Goal: Use online tool/utility: Utilize a website feature to perform a specific function

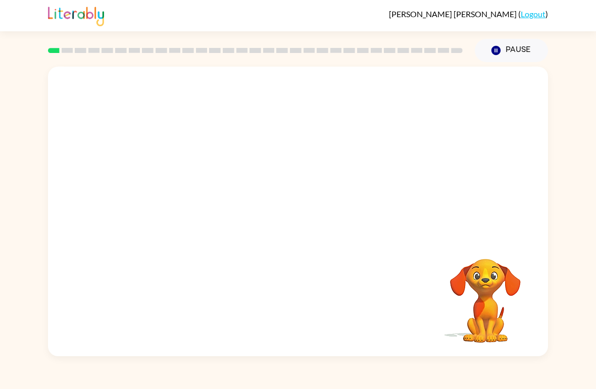
click at [320, 194] on video "Your browser must support playing .mp4 files to use Literably. Please try using…" at bounding box center [298, 152] width 500 height 171
click at [321, 189] on video "Your browser must support playing .mp4 files to use Literably. Please try using…" at bounding box center [298, 152] width 500 height 171
click at [322, 192] on video "Your browser must support playing .mp4 files to use Literably. Please try using…" at bounding box center [298, 152] width 500 height 171
click at [349, 187] on video "Your browser must support playing .mp4 files to use Literably. Please try using…" at bounding box center [298, 152] width 500 height 171
click at [324, 193] on video "Your browser must support playing .mp4 files to use Literably. Please try using…" at bounding box center [298, 152] width 500 height 171
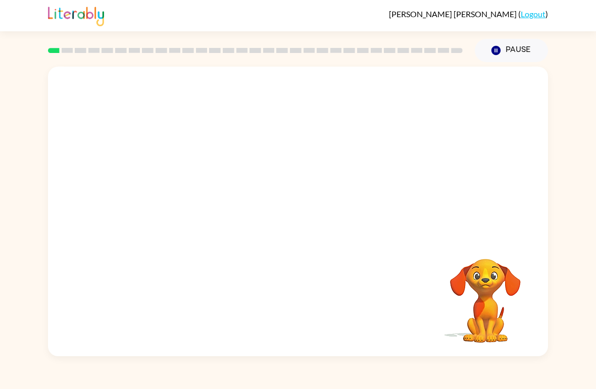
click at [316, 201] on video "Your browser must support playing .mp4 files to use Literably. Please try using…" at bounding box center [298, 152] width 500 height 171
click at [436, 97] on video "Your browser must support playing .mp4 files to use Literably. Please try using…" at bounding box center [298, 152] width 500 height 171
click at [327, 191] on video "Your browser must support playing .mp4 files to use Literably. Please try using…" at bounding box center [298, 152] width 500 height 171
click at [331, 194] on video "Your browser must support playing .mp4 files to use Literably. Please try using…" at bounding box center [298, 152] width 500 height 171
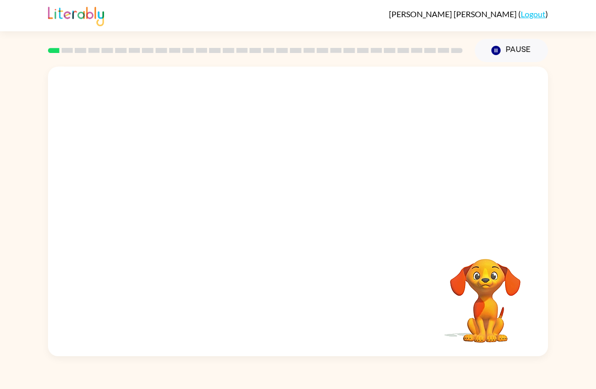
click at [319, 192] on video "Your browser must support playing .mp4 files to use Literably. Please try using…" at bounding box center [298, 152] width 500 height 171
click at [552, 218] on div "Your browser must support playing .mp4 files to use Literably. Please try using…" at bounding box center [298, 209] width 596 height 294
click at [319, 211] on button "button" at bounding box center [298, 216] width 65 height 37
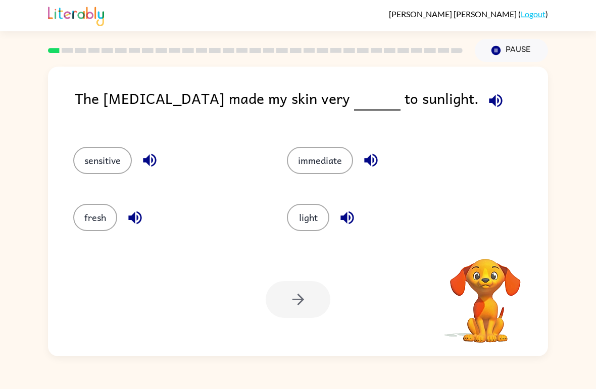
click at [487, 108] on icon "button" at bounding box center [496, 101] width 18 height 18
click at [313, 228] on button "light" at bounding box center [308, 217] width 42 height 27
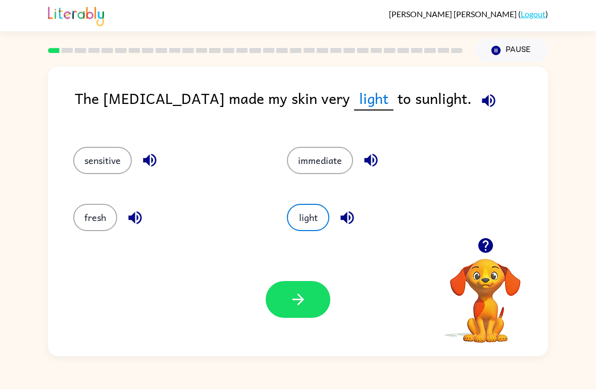
click at [304, 306] on icon "button" at bounding box center [298, 300] width 18 height 18
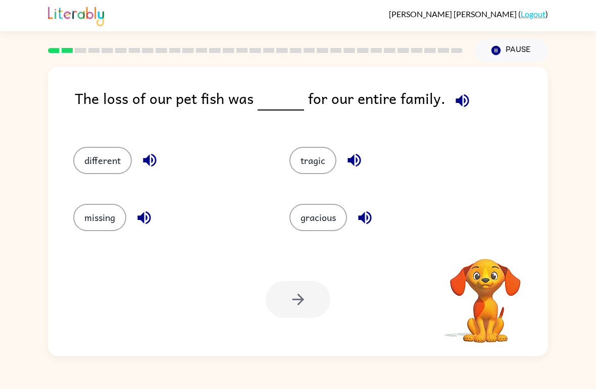
click at [457, 110] on icon "button" at bounding box center [463, 101] width 18 height 18
click at [308, 171] on button "tragic" at bounding box center [312, 160] width 47 height 27
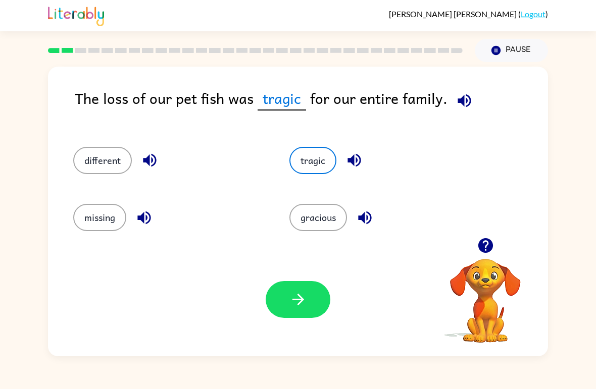
click at [313, 307] on button "button" at bounding box center [298, 299] width 65 height 37
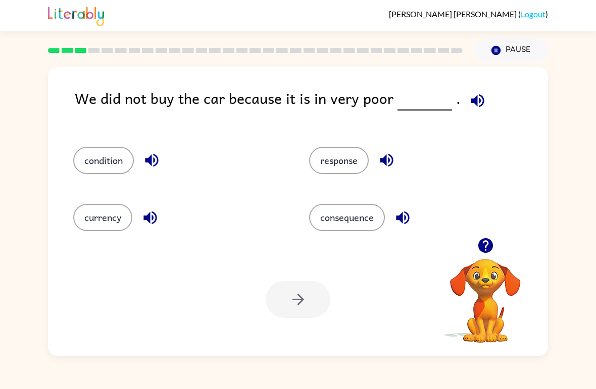
click at [471, 111] on button "button" at bounding box center [478, 101] width 26 height 26
